Goal: Task Accomplishment & Management: Complete application form

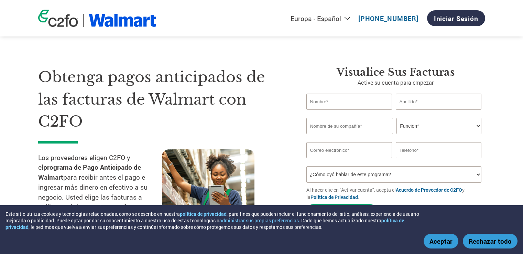
select select "es-ES"
click at [346, 99] on input "text" at bounding box center [349, 101] width 86 height 16
type input "[PERSON_NAME]"
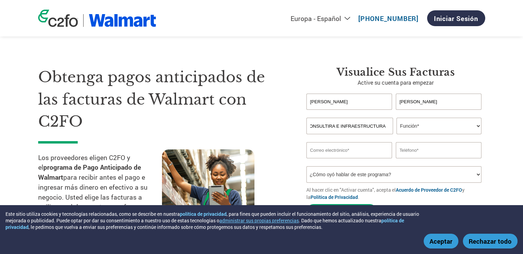
type input "YUUMAK TECH CONSULTIRA E INFRAESTRUCTURA"
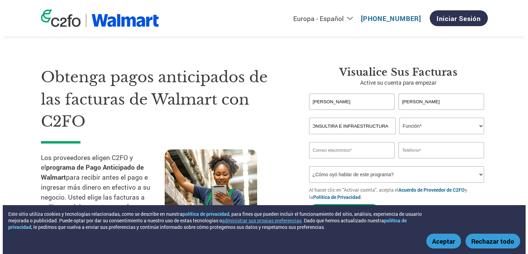
scroll to position [0, 0]
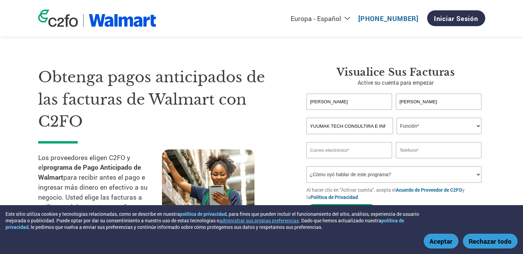
click at [459, 125] on select "Función* Director financiero Interventor Gestor de créditos Director de finanza…" at bounding box center [438, 126] width 85 height 16
select select "OFFICE_MANAGER"
click at [396, 118] on select "Función* Director financiero Interventor Gestor de créditos Director de finanza…" at bounding box center [438, 126] width 85 height 16
click at [341, 147] on input "email" at bounding box center [349, 150] width 86 height 16
type input "[EMAIL_ADDRESS][DOMAIN_NAME]"
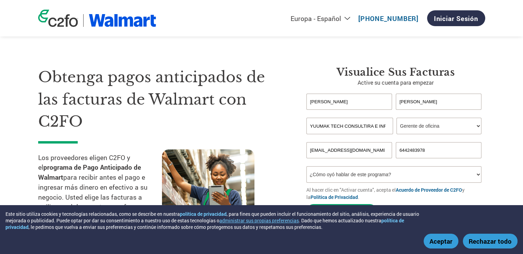
type input "6442483978"
click at [377, 180] on select "¿Cómo oyó hablar de este programa? Recibió una carta Correo electrónico Redes s…" at bounding box center [393, 174] width 175 height 16
select select "Email"
click at [306, 166] on select "¿Cómo oyó hablar de este programa? Recibió una carta Correo electrónico Redes s…" at bounding box center [393, 174] width 175 height 16
click at [283, 182] on div at bounding box center [224, 184] width 124 height 70
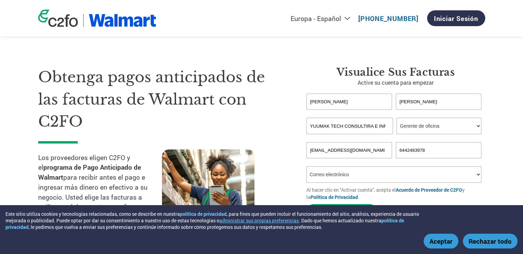
click at [434, 240] on button "Aceptar" at bounding box center [440, 240] width 35 height 15
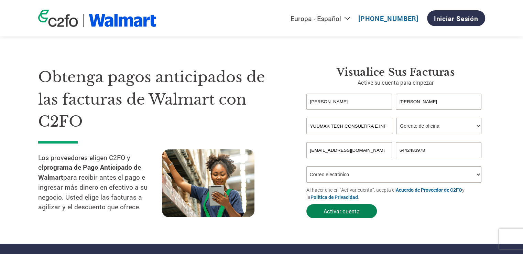
click at [340, 212] on button "Activar cuenta" at bounding box center [341, 211] width 70 height 14
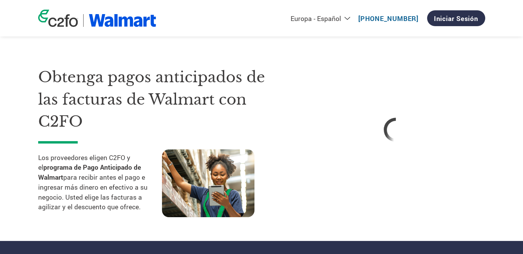
select select "es-ES"
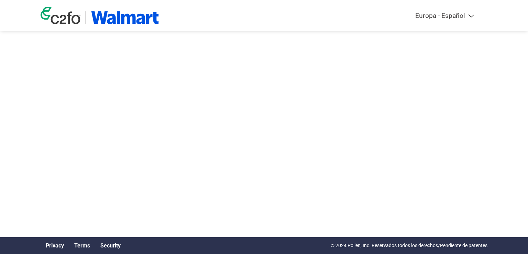
select select "es-ES"
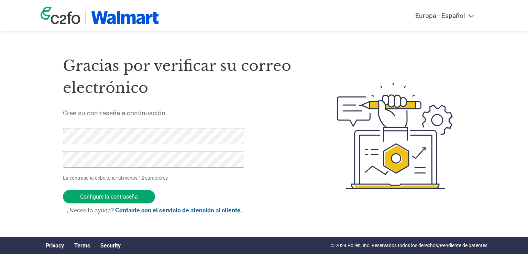
click at [21, 179] on div "Americas - English Américas - Español Américas - Português Amériques - Français…" at bounding box center [264, 108] width 528 height 216
click at [114, 195] on input "Configure la contraseña" at bounding box center [109, 196] width 92 height 13
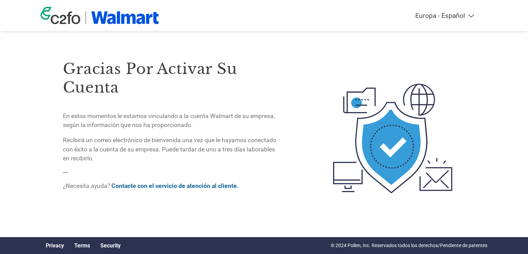
click at [144, 132] on div "Gracias por activar su cuenta En estos momentos le estamos vinculando a la cuen…" at bounding box center [171, 110] width 217 height 103
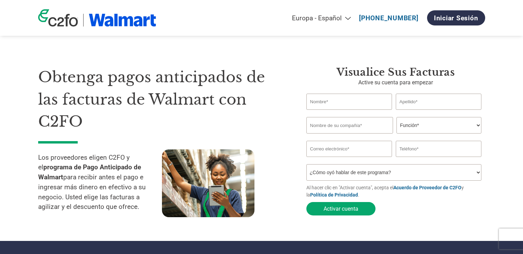
select select "es-ES"
